Goal: Task Accomplishment & Management: Use online tool/utility

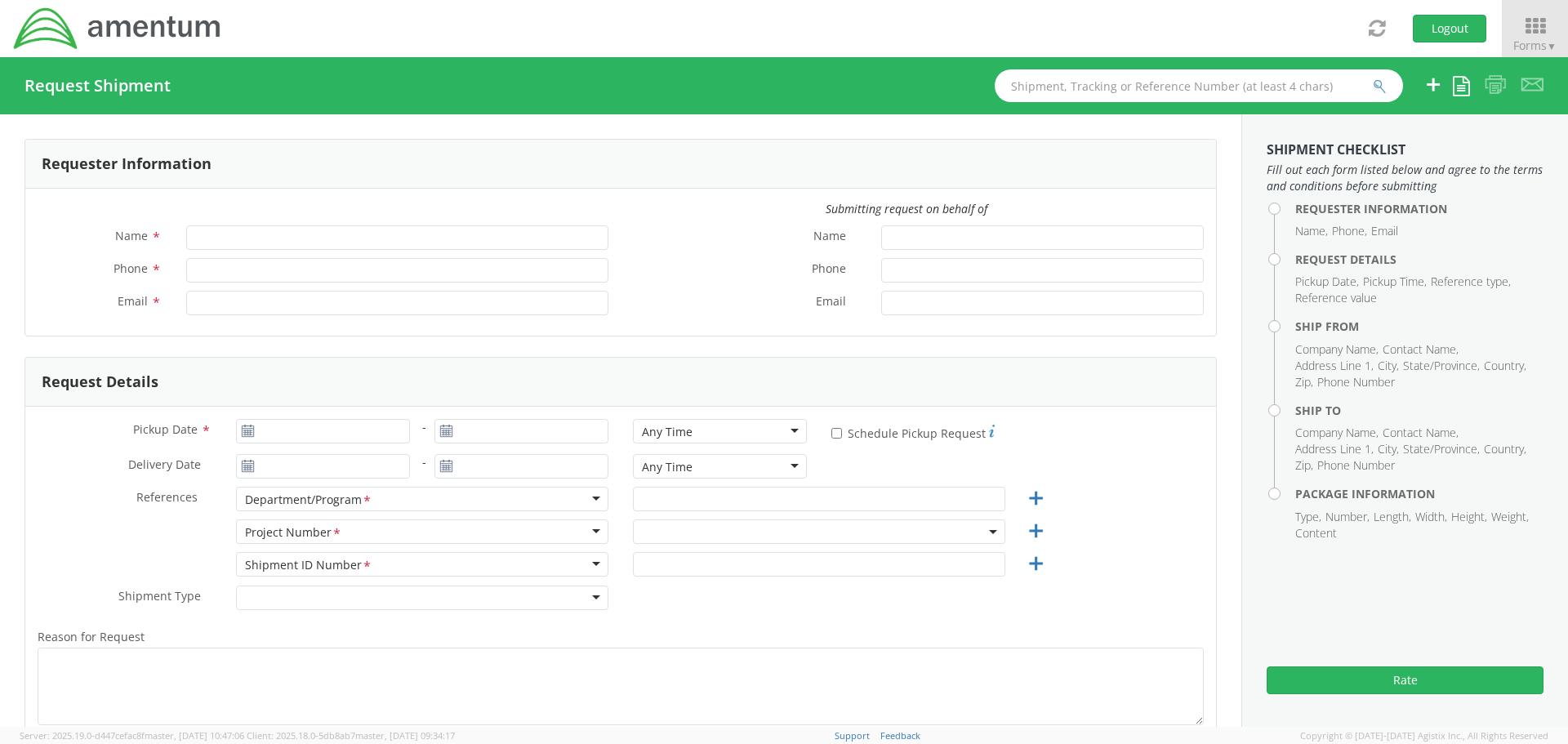
type input "[PERSON_NAME]"
type input "[PHONE_NUMBER]"
type input "[PERSON_NAME][EMAIL_ADDRESS][PERSON_NAME][DOMAIN_NAME]"
click at [1544, 41] on span "Forms ▼" at bounding box center [1535, 45] width 44 height 16
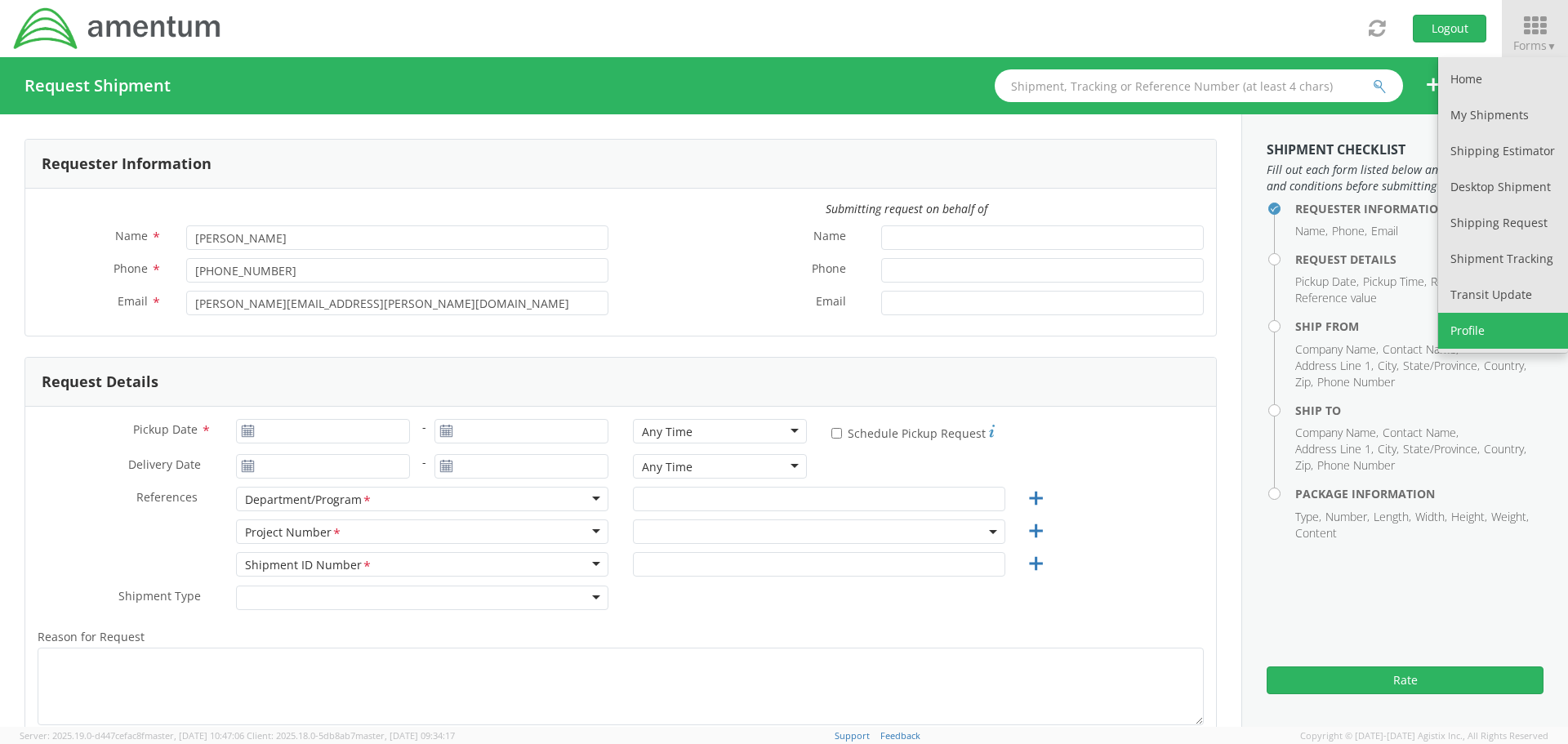
select select "7236.04.OVHD.00.000000.00"
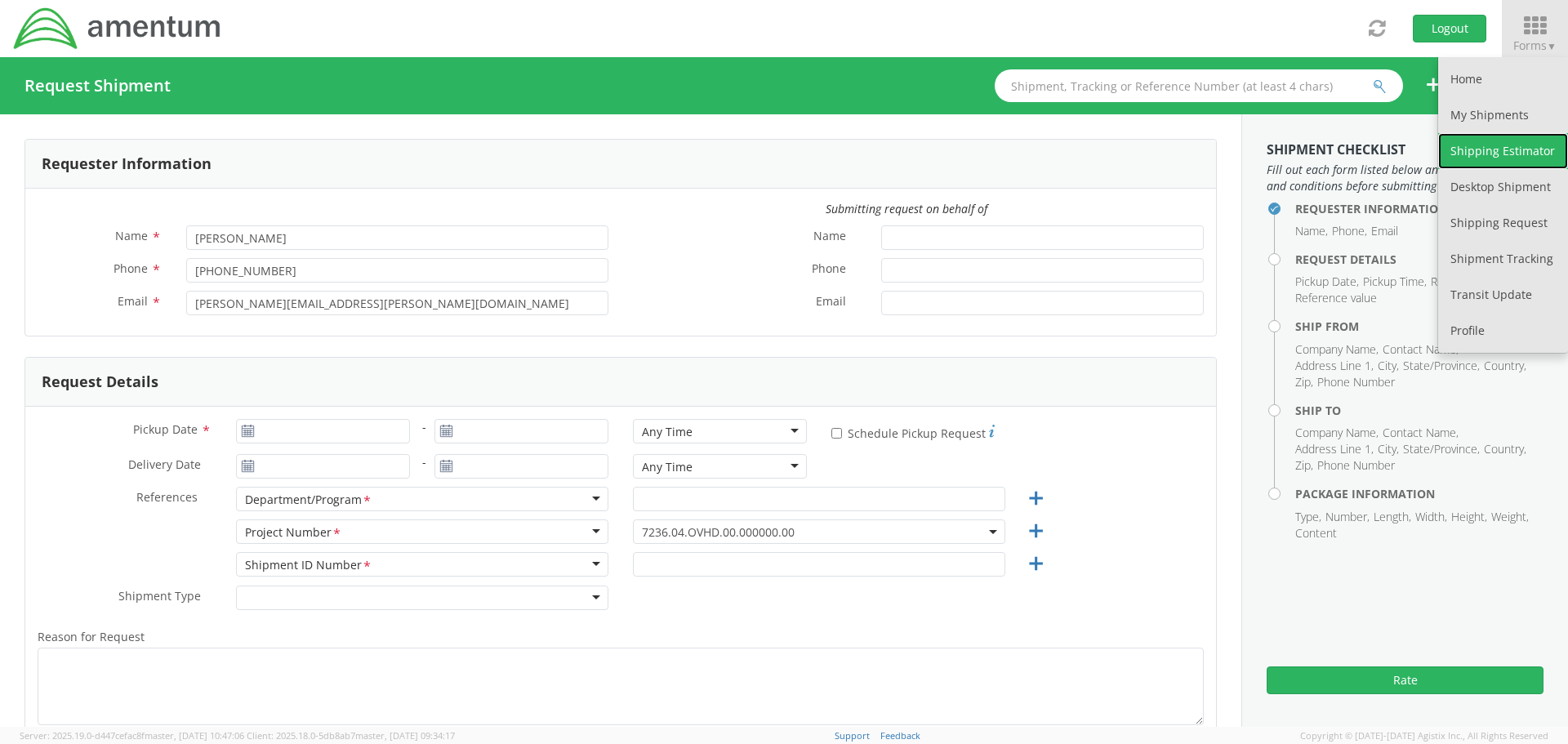
click at [1503, 146] on link "Shipping Estimator" at bounding box center [1503, 150] width 130 height 36
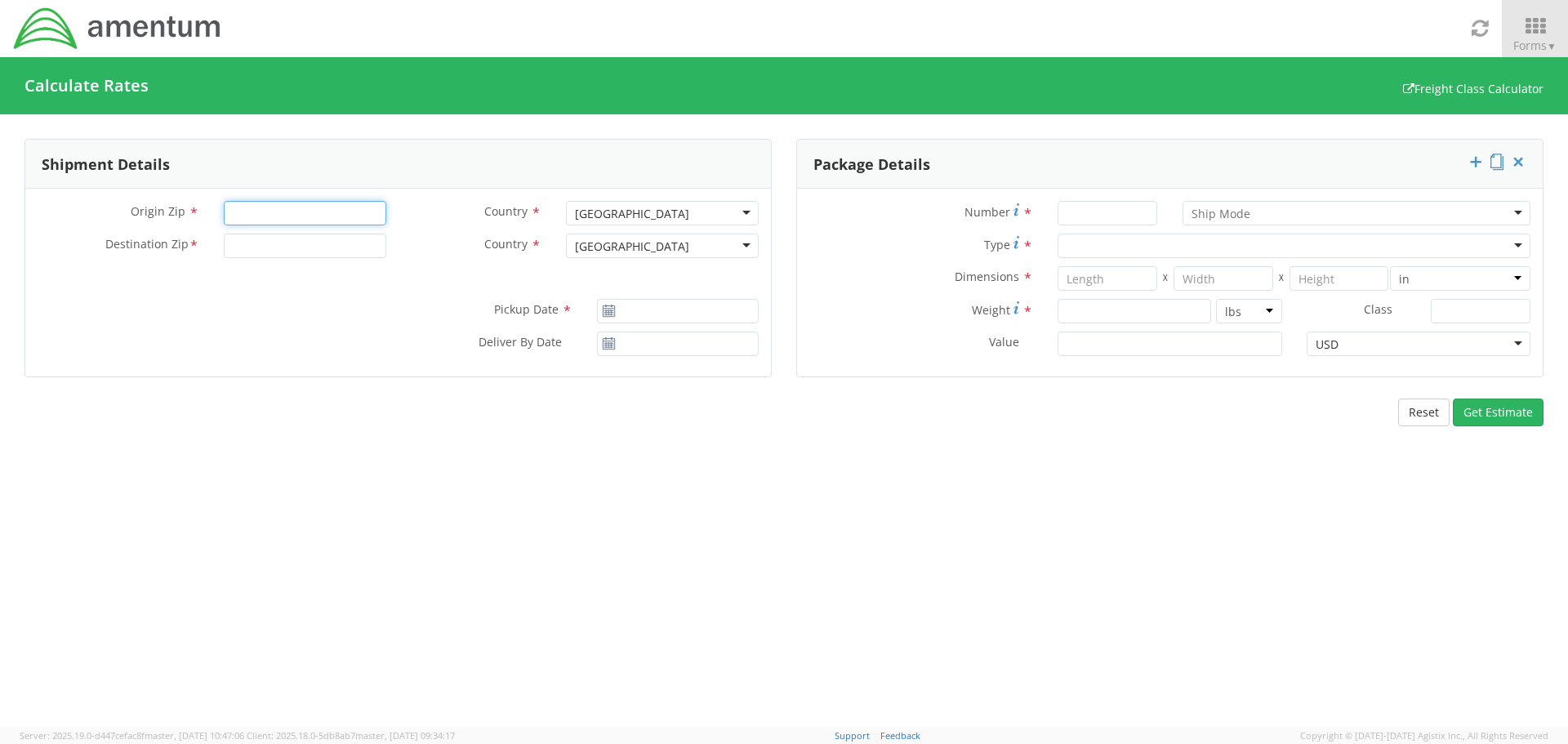
click at [265, 210] on input "Origin Zip *" at bounding box center [304, 213] width 162 height 24
type input "32542"
drag, startPoint x: 255, startPoint y: 246, endPoint x: 277, endPoint y: 251, distance: 22.6
click at [272, 242] on input "Destination Zip *" at bounding box center [304, 245] width 162 height 24
type input "34741"
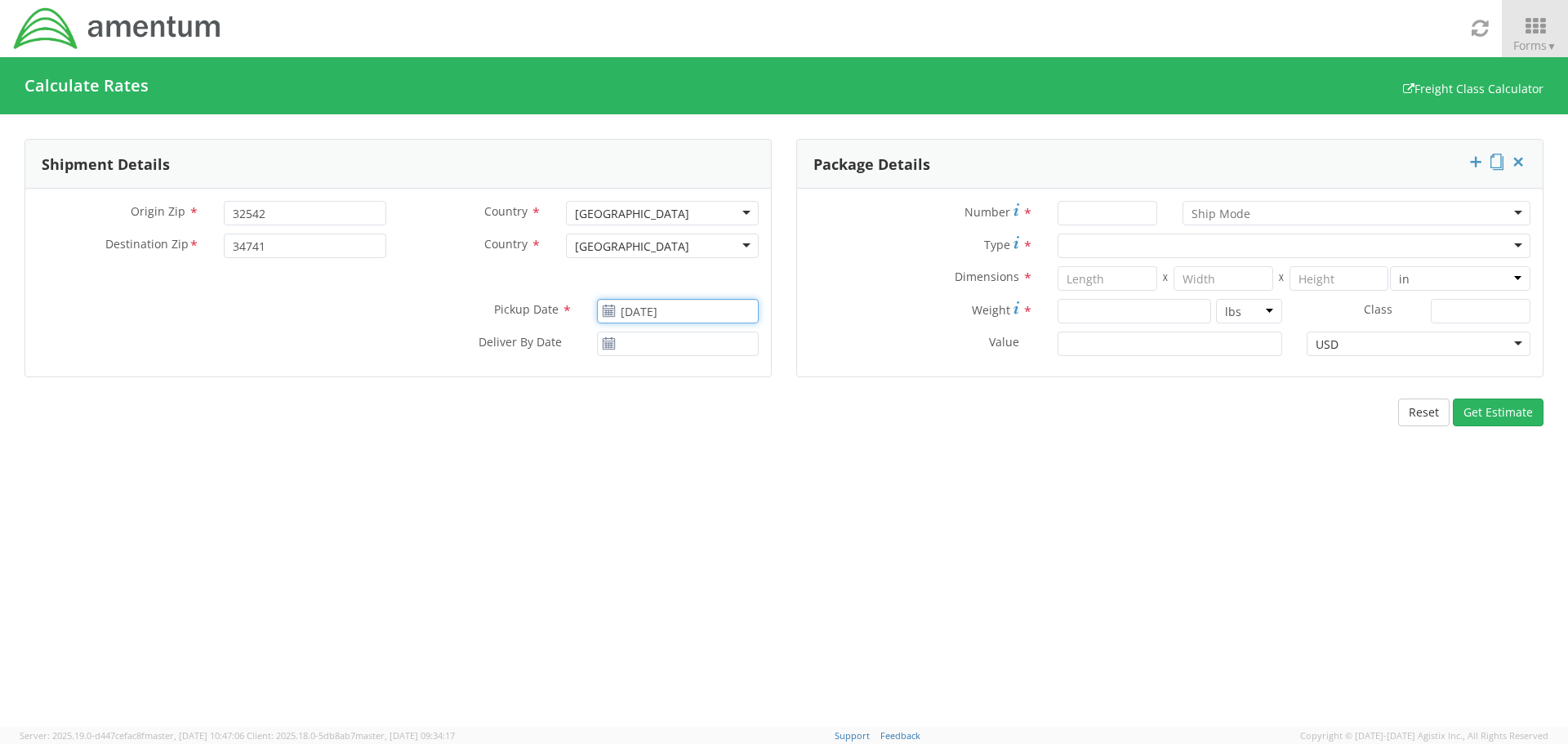
click at [662, 317] on input "[DATE]" at bounding box center [677, 311] width 162 height 24
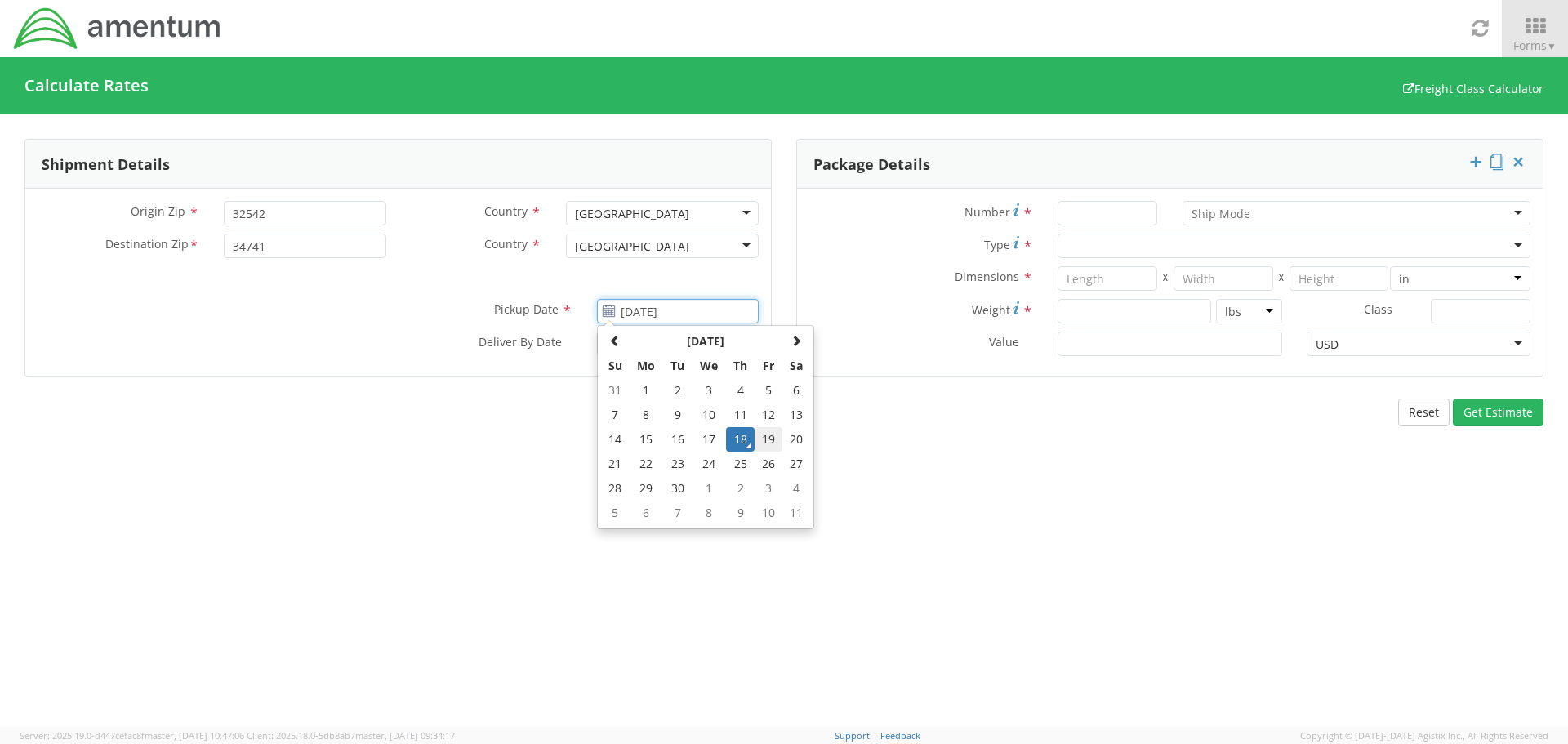
click at [775, 443] on td "19" at bounding box center [768, 439] width 28 height 24
type input "[DATE]"
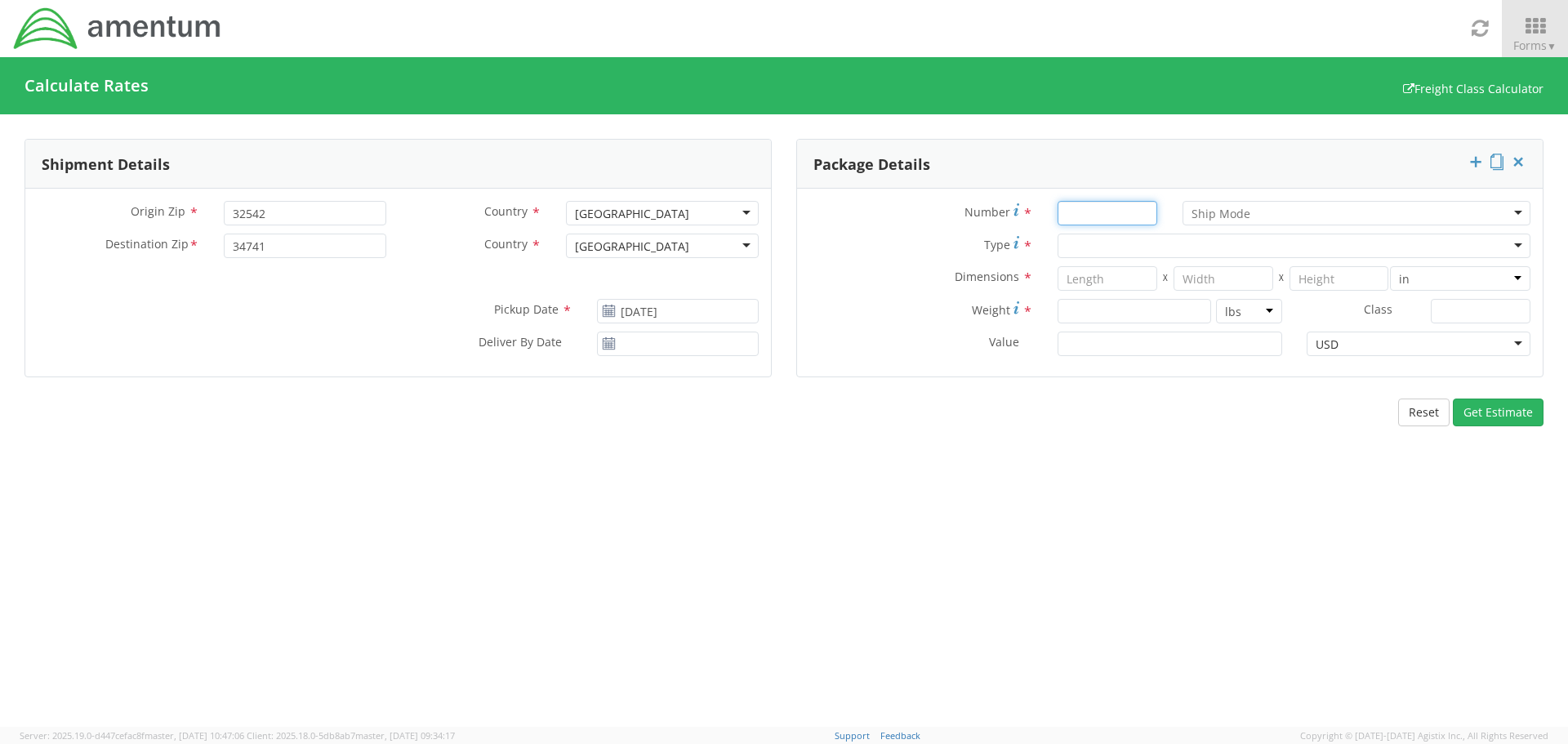
click at [1145, 210] on input "Number *" at bounding box center [1107, 213] width 100 height 24
type input "1"
click at [1208, 211] on input "select-one" at bounding box center [1221, 214] width 59 height 17
click at [1086, 246] on div at bounding box center [1293, 245] width 472 height 24
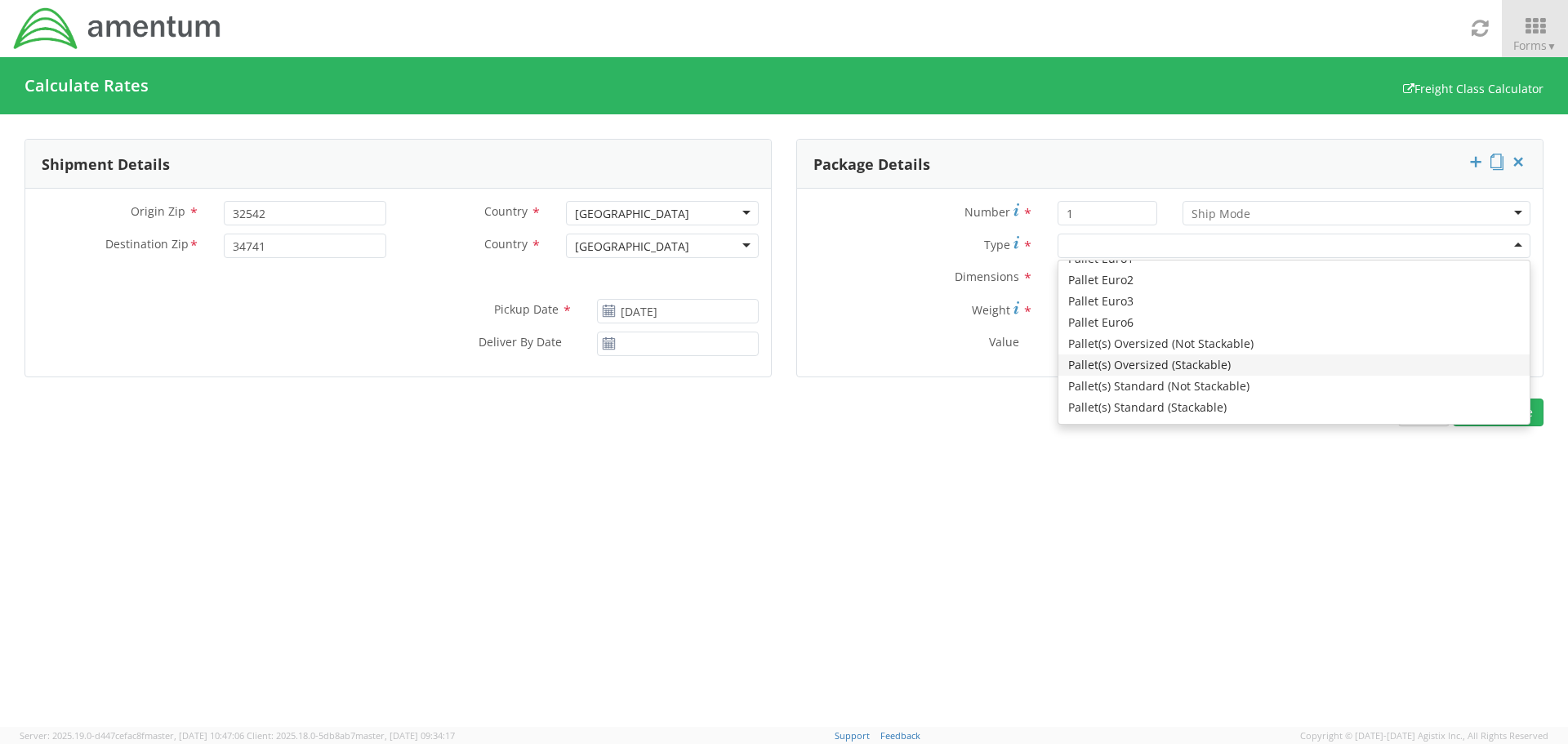
scroll to position [864, 0]
type input "12.25"
type input "11"
type input "1.5"
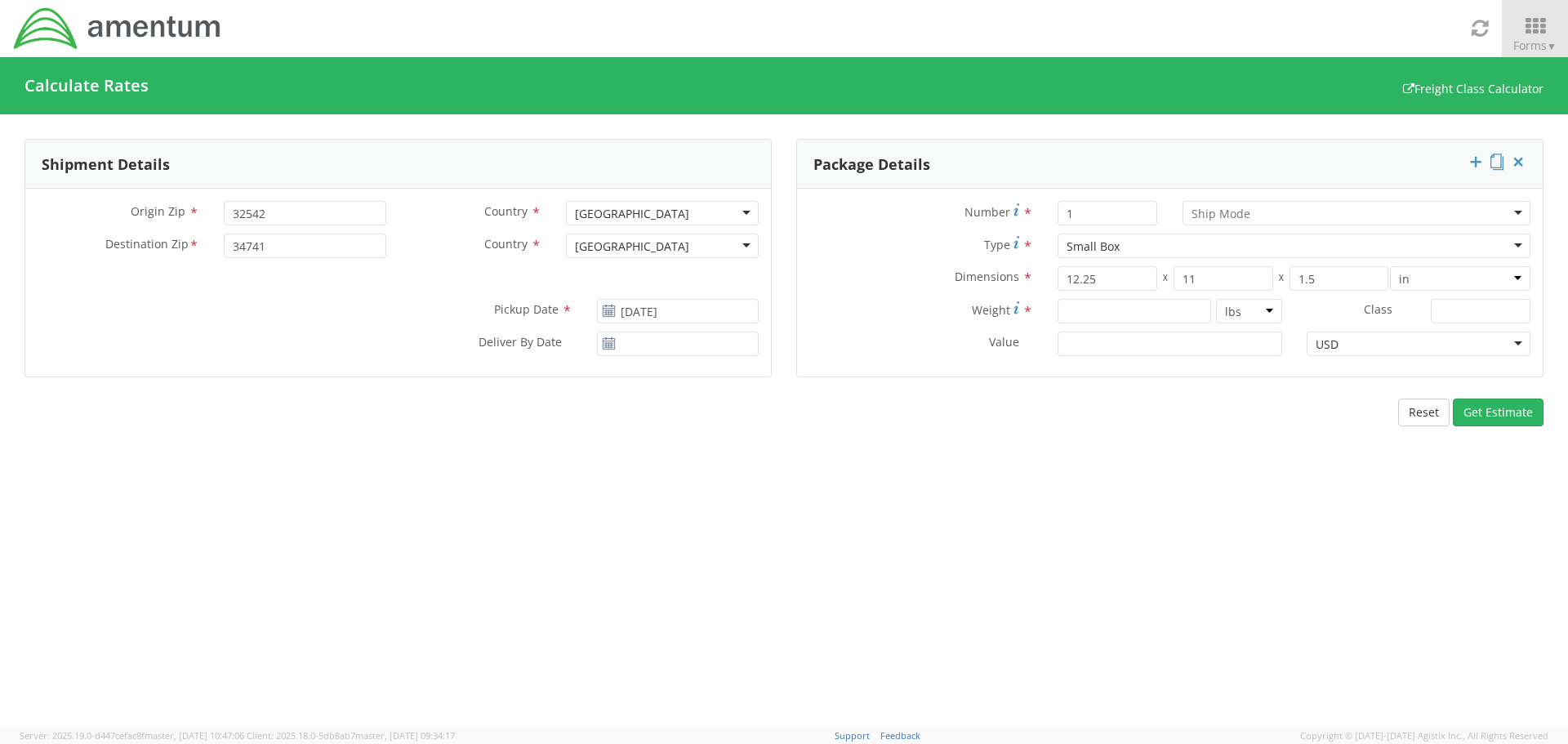
click at [1181, 245] on div "Small Box" at bounding box center [1293, 245] width 472 height 24
drag, startPoint x: 1105, startPoint y: 281, endPoint x: 1014, endPoint y: 279, distance: 91.0
click at [1014, 279] on div "Dimensions * 12.25 X 11 X 1.5 in cm ft" at bounding box center [1170, 279] width 746 height 24
type input "10"
type input "10.5"
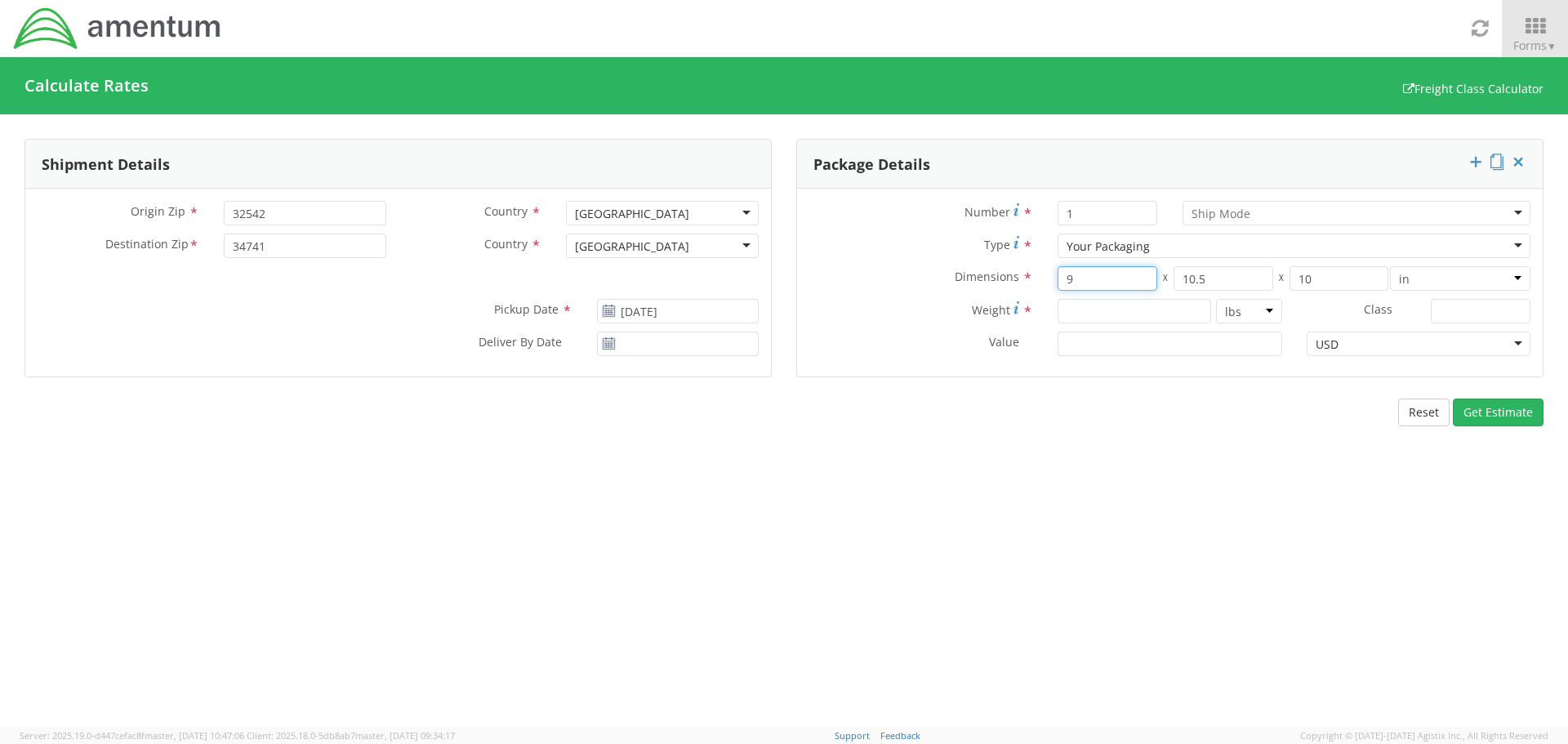
type input "9"
click at [1192, 311] on input "number" at bounding box center [1134, 311] width 154 height 24
type input "4"
click at [1510, 406] on button "Get Estimate" at bounding box center [1498, 412] width 91 height 28
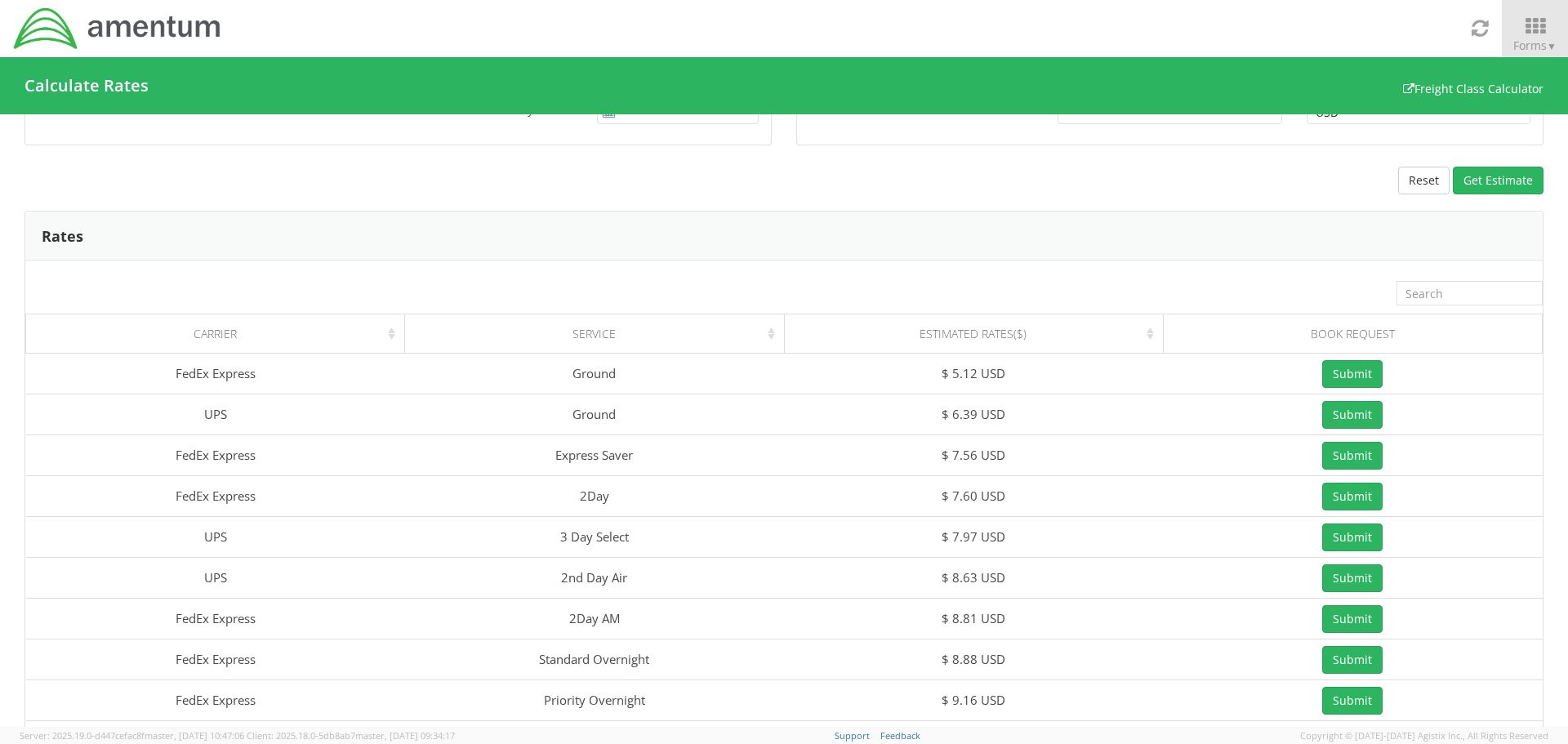
scroll to position [0, 0]
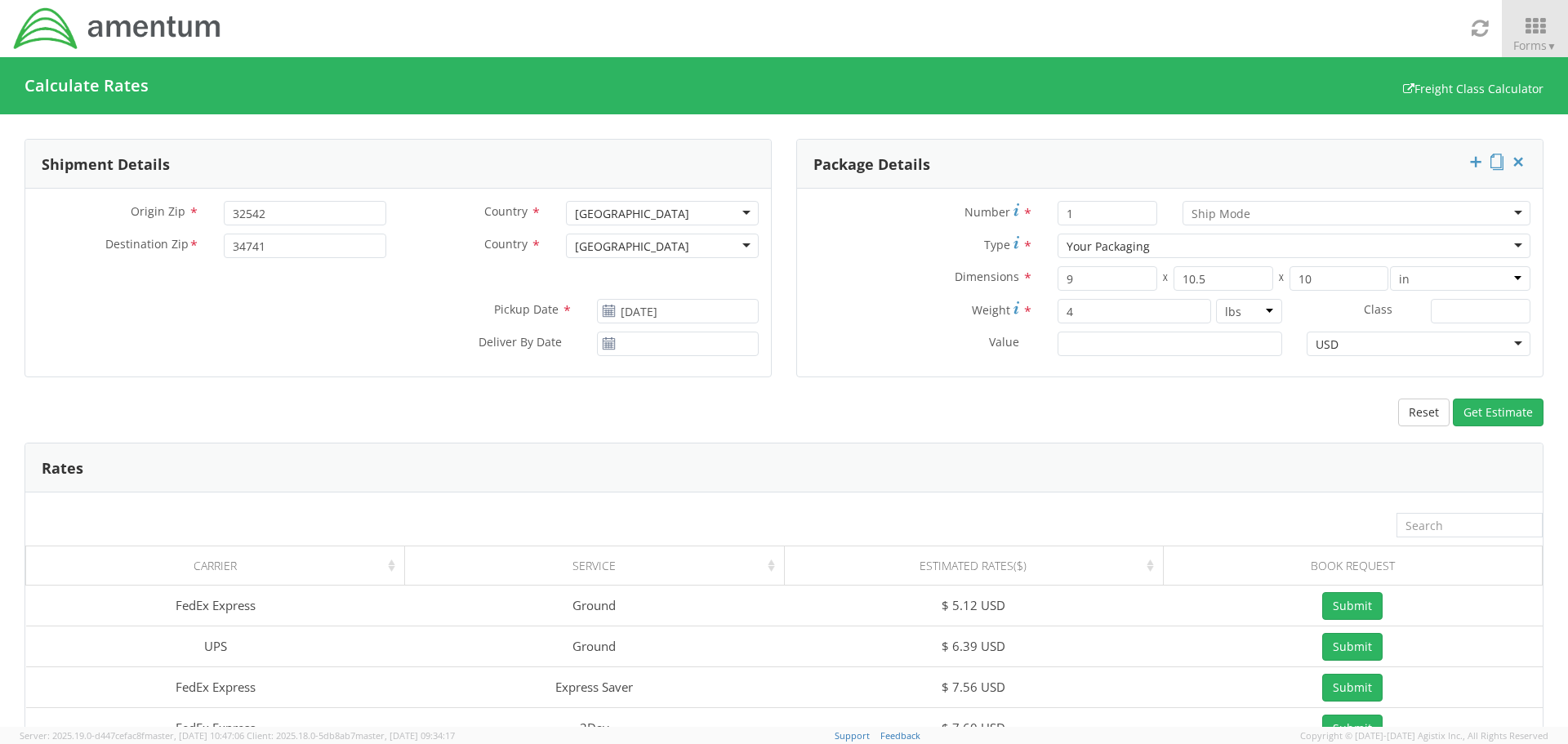
click at [1264, 212] on div at bounding box center [1356, 213] width 348 height 24
